Goal: Check status: Check status

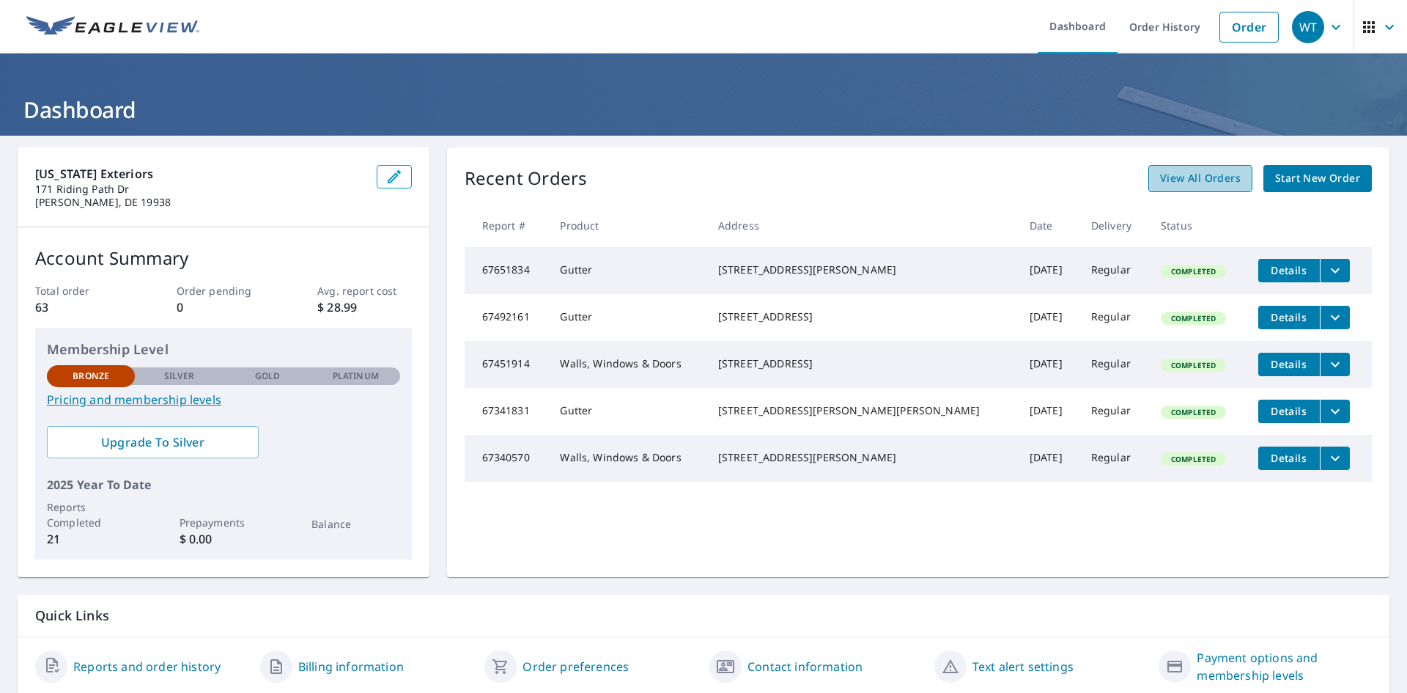
click at [1173, 171] on span "View All Orders" at bounding box center [1200, 178] width 81 height 18
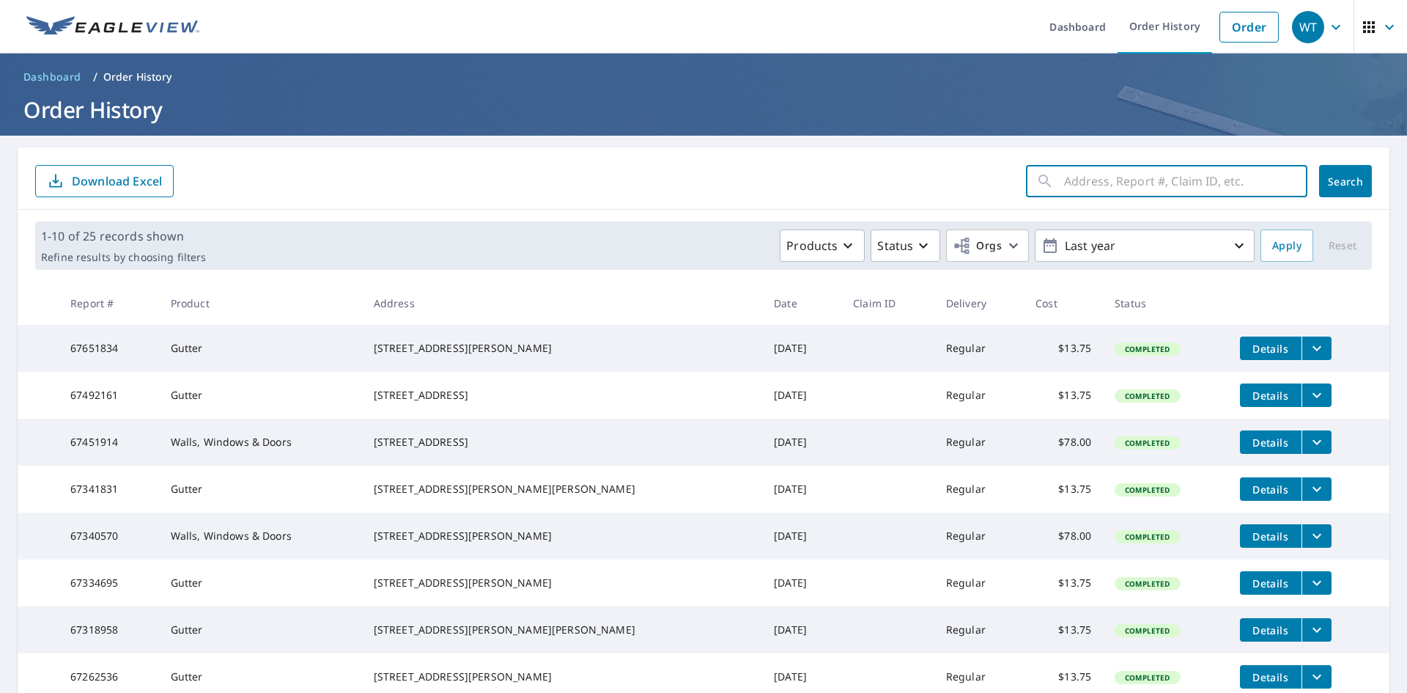
click at [1149, 177] on input "text" at bounding box center [1185, 181] width 243 height 41
type input "35"
click button "Search" at bounding box center [1346, 181] width 53 height 32
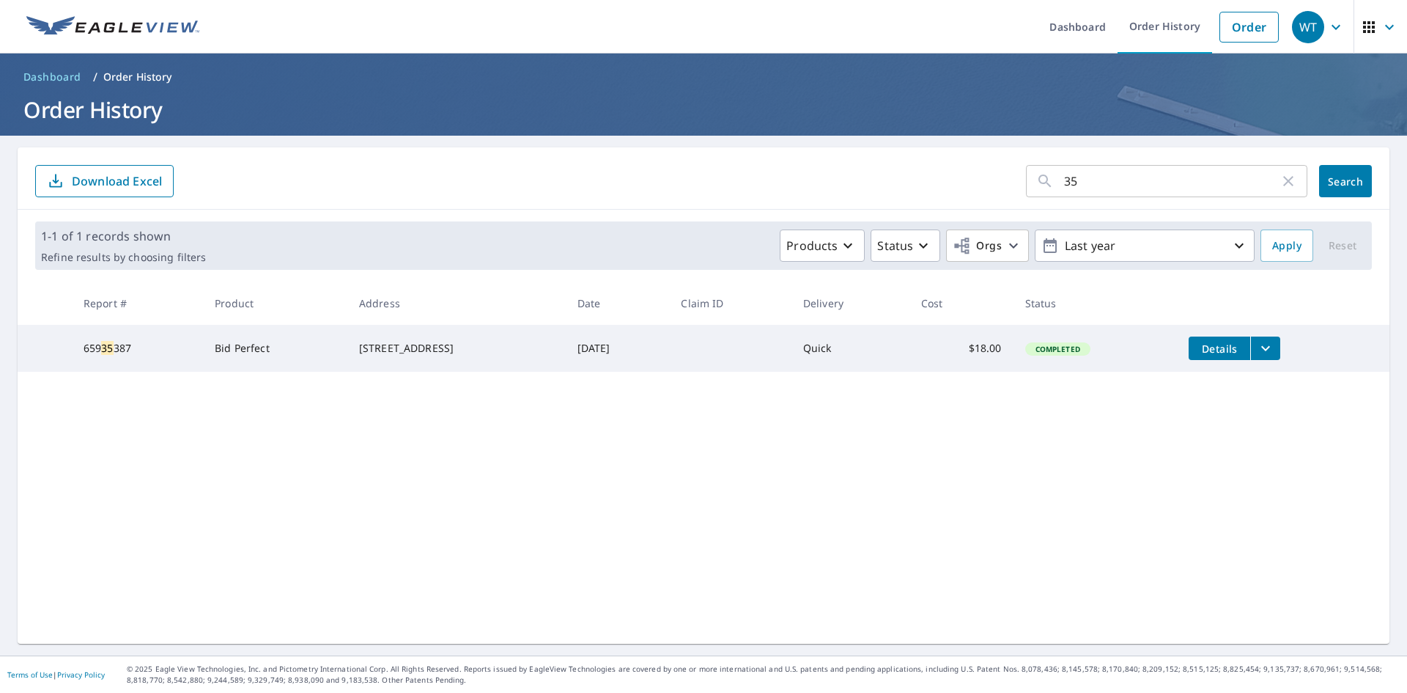
click at [739, 555] on div "35 ​ Search Download Excel 1-1 of 1 records shown Refine results by choosing fi…" at bounding box center [704, 395] width 1372 height 496
